Goal: Use online tool/utility: Use online tool/utility

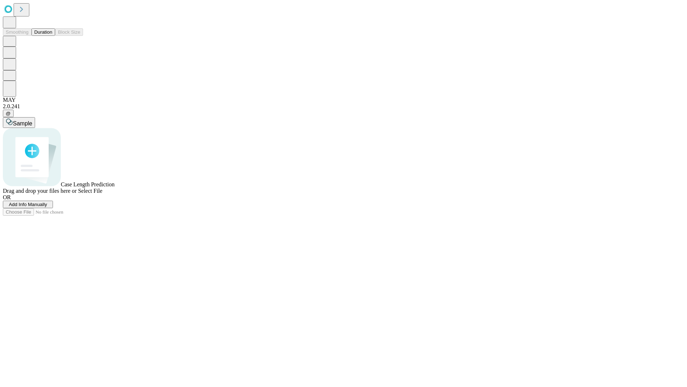
click at [102, 194] on span "Select File" at bounding box center [90, 191] width 24 height 6
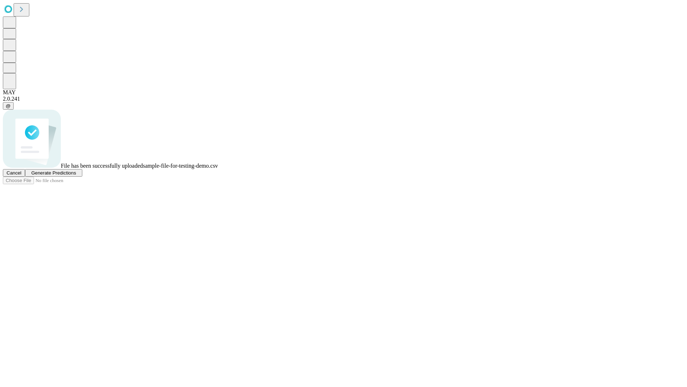
click at [76, 175] on span "Generate Predictions" at bounding box center [53, 172] width 45 height 5
